Goal: Information Seeking & Learning: Learn about a topic

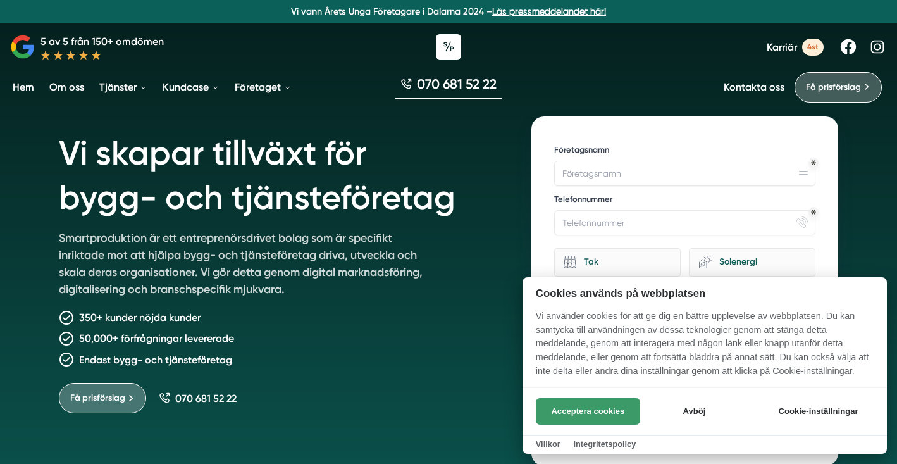
click at [599, 416] on button "Acceptera cookies" at bounding box center [588, 411] width 104 height 27
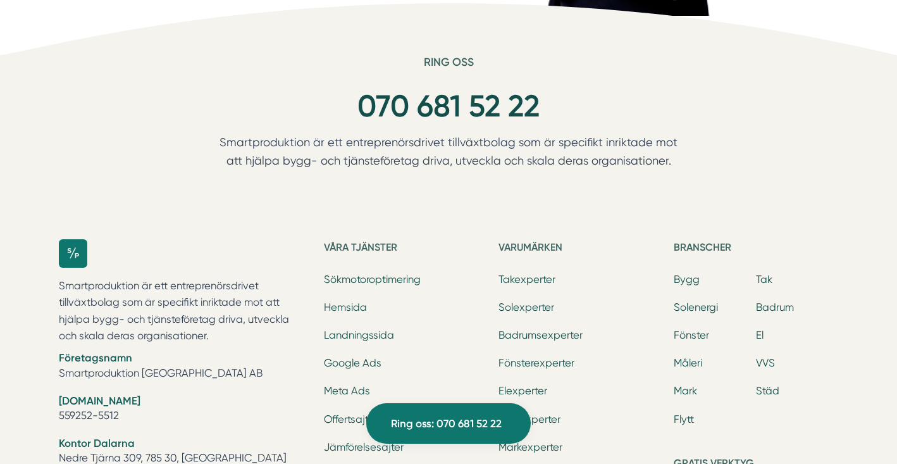
scroll to position [3567, 0]
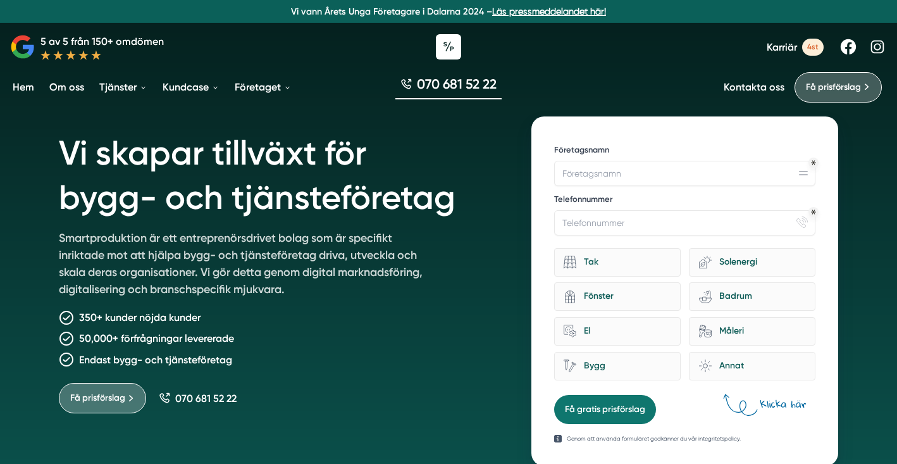
click at [254, 262] on p "Smartproduktion är ett entreprenörsdrivet bolag som är specifikt inriktade mot …" at bounding box center [241, 266] width 364 height 73
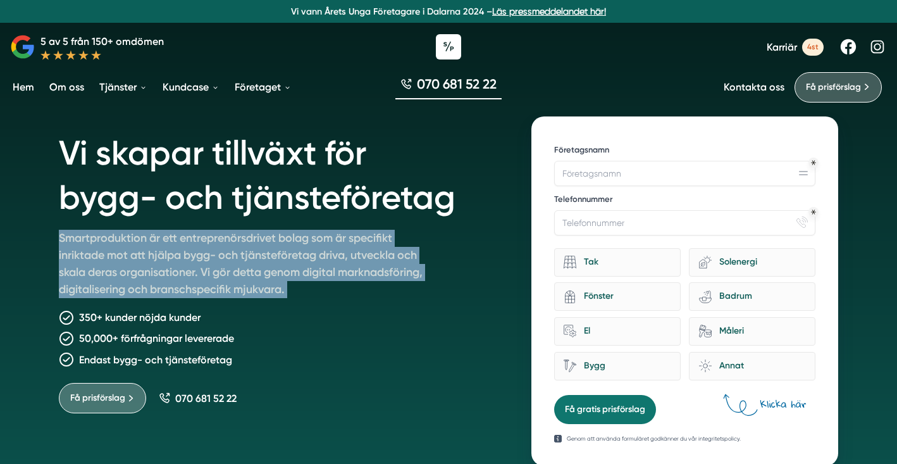
click at [254, 262] on p "Smartproduktion är ett entreprenörsdrivet bolag som är specifikt inriktade mot …" at bounding box center [241, 266] width 364 height 73
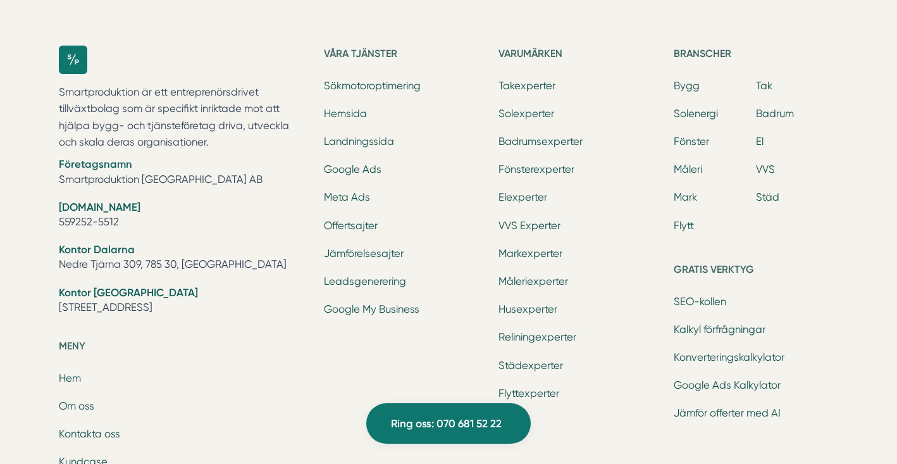
scroll to position [3984, 0]
click at [366, 146] on link "Landningssida" at bounding box center [359, 143] width 70 height 12
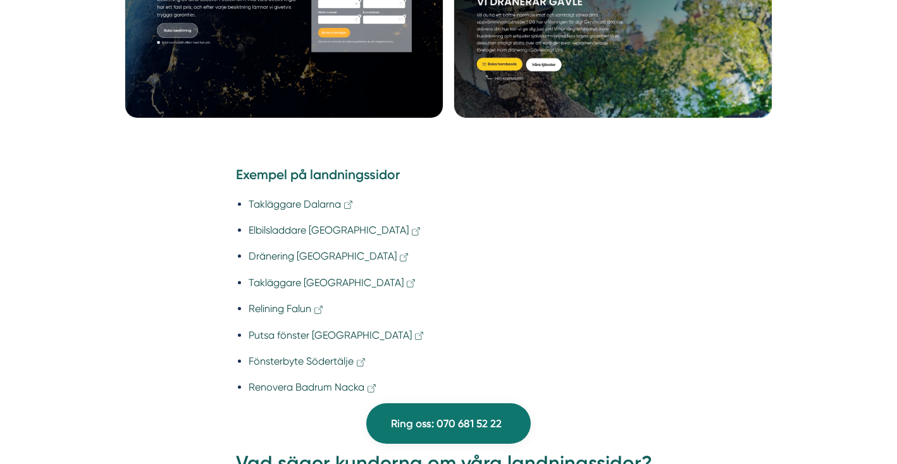
scroll to position [1021, 0]
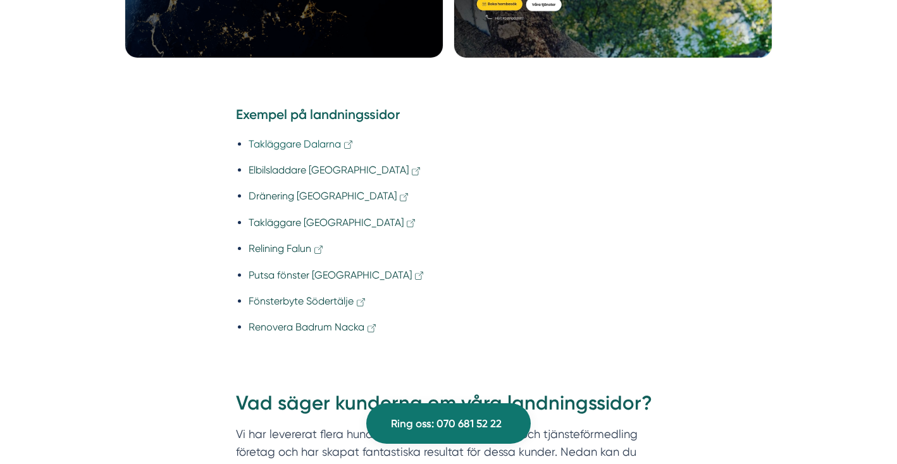
click at [351, 145] on icon at bounding box center [348, 144] width 8 height 8
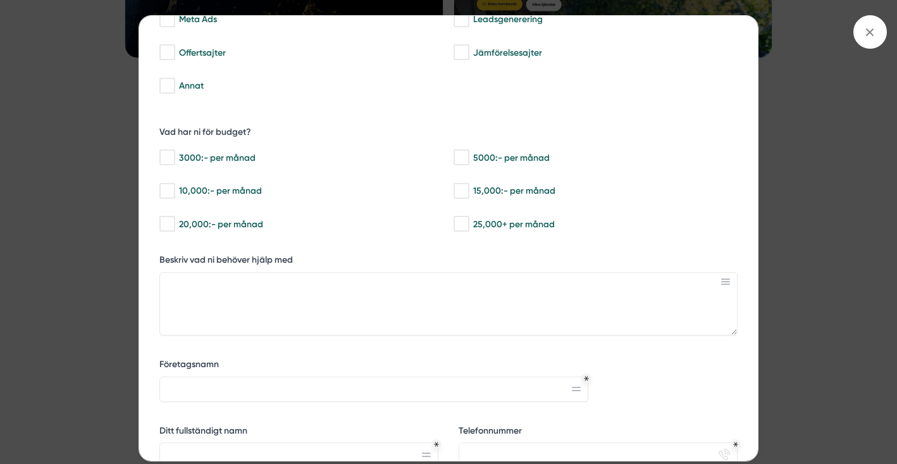
scroll to position [0, 0]
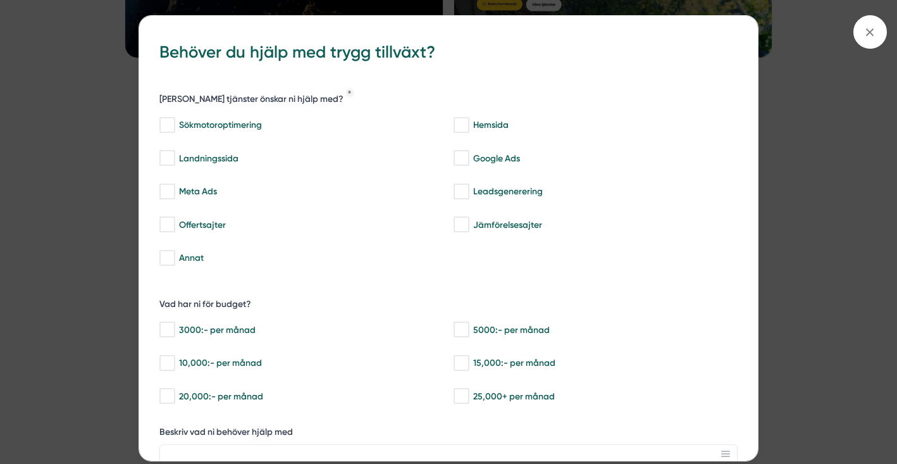
click at [816, 91] on div "bbc9b822-b2c6-488a-ab3e-9a2d59e49c7c Behöver du hjälp med trygg tillväxt? [PERS…" at bounding box center [448, 232] width 897 height 464
